Goal: Information Seeking & Learning: Learn about a topic

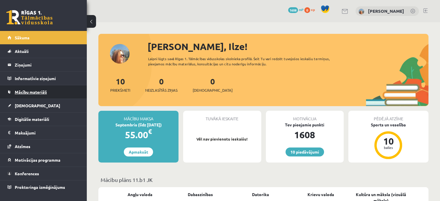
click at [48, 95] on link "Mācību materiāli" at bounding box center [44, 91] width 72 height 13
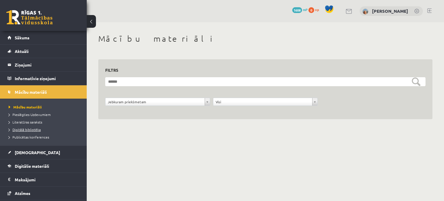
click at [41, 130] on link "Digitālā bibliotēka" at bounding box center [45, 129] width 72 height 5
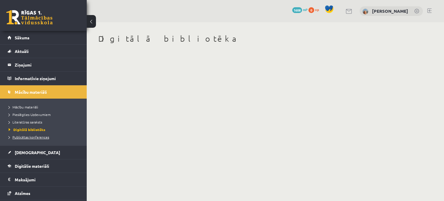
click at [41, 137] on span "Publicētas konferences" at bounding box center [29, 137] width 40 height 5
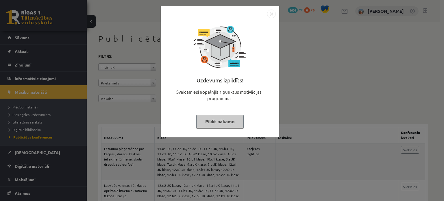
click at [219, 121] on button "Pildīt nākamo" at bounding box center [219, 121] width 47 height 13
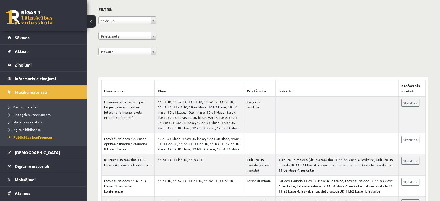
scroll to position [46, 0]
click at [63, 44] on link "Sākums" at bounding box center [44, 37] width 72 height 13
